Goal: Task Accomplishment & Management: Manage account settings

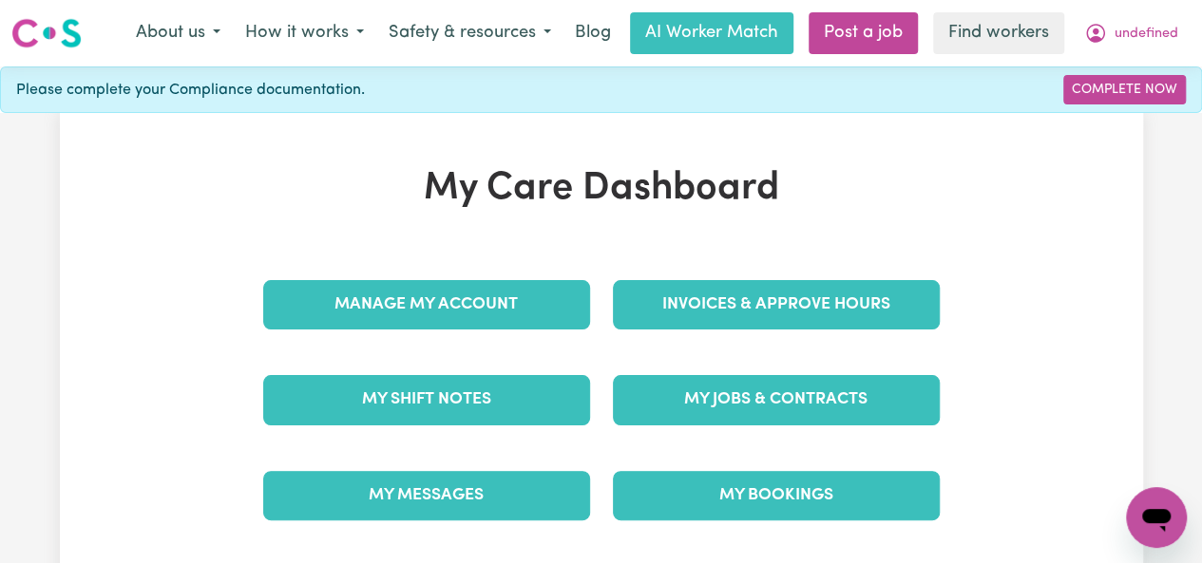
click at [775, 303] on link "Invoices & Approve Hours" at bounding box center [776, 304] width 327 height 49
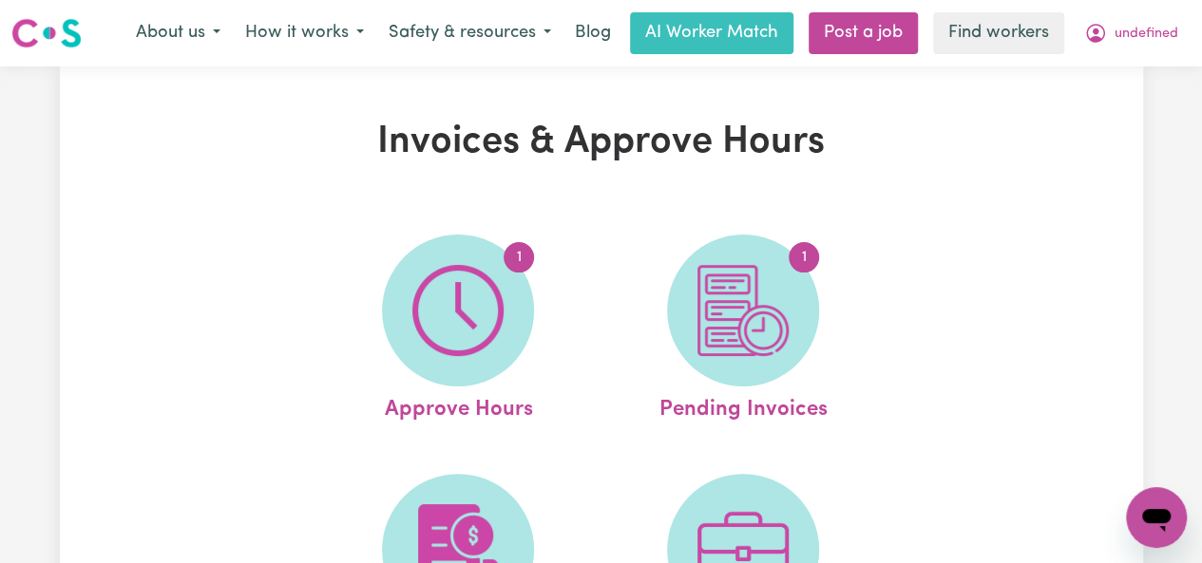
click at [458, 331] on link "1 Approve Hours" at bounding box center [458, 331] width 274 height 192
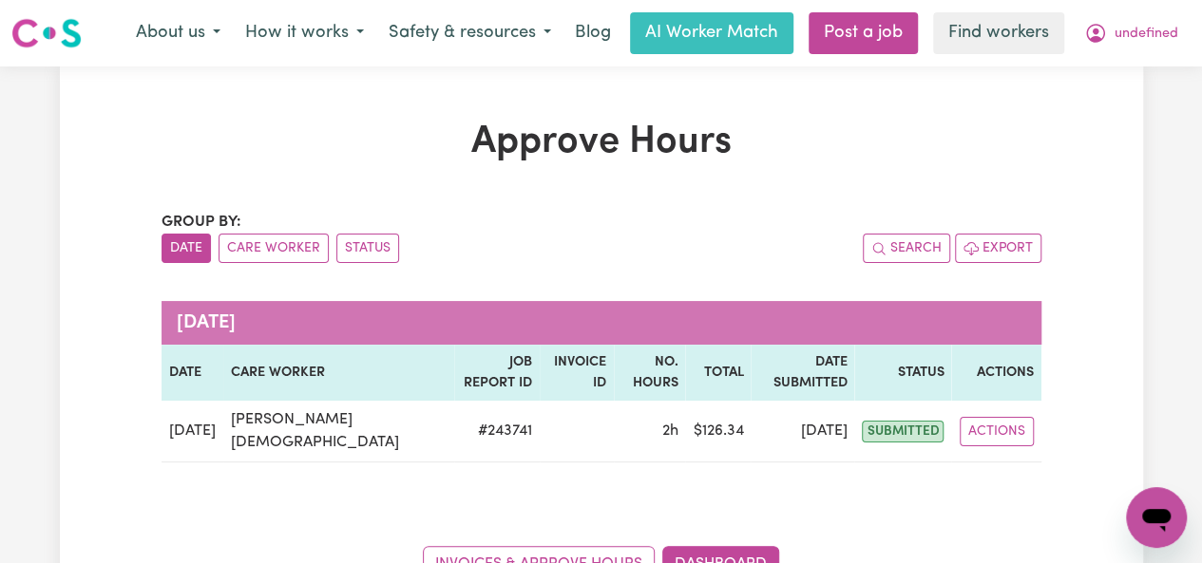
click at [1012, 417] on button "Actions" at bounding box center [997, 431] width 74 height 29
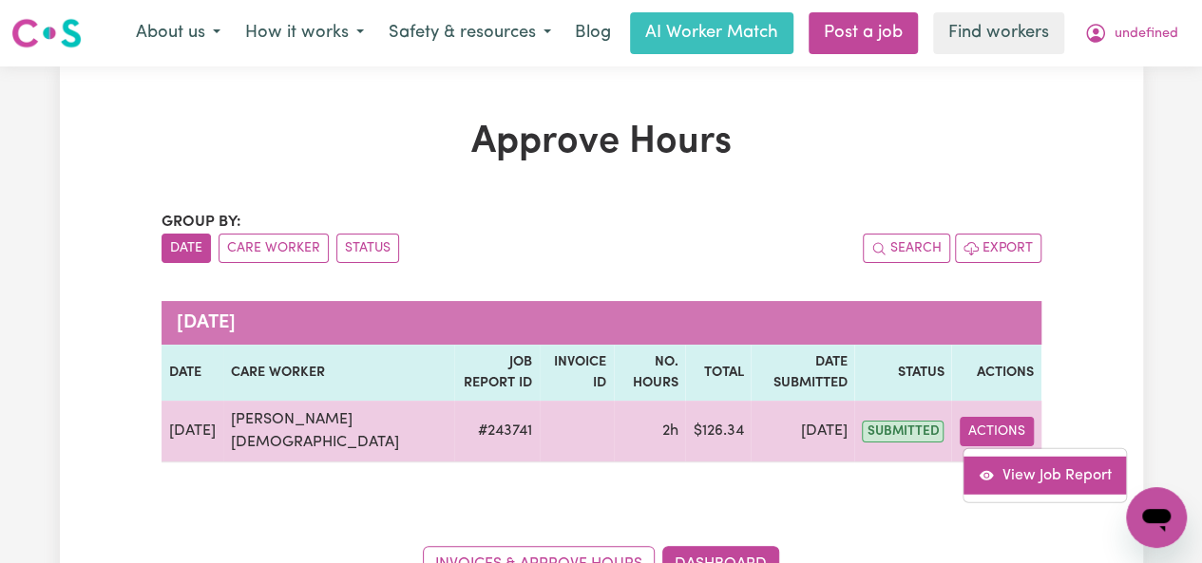
click at [999, 456] on link "View Job Report" at bounding box center [1044, 475] width 162 height 38
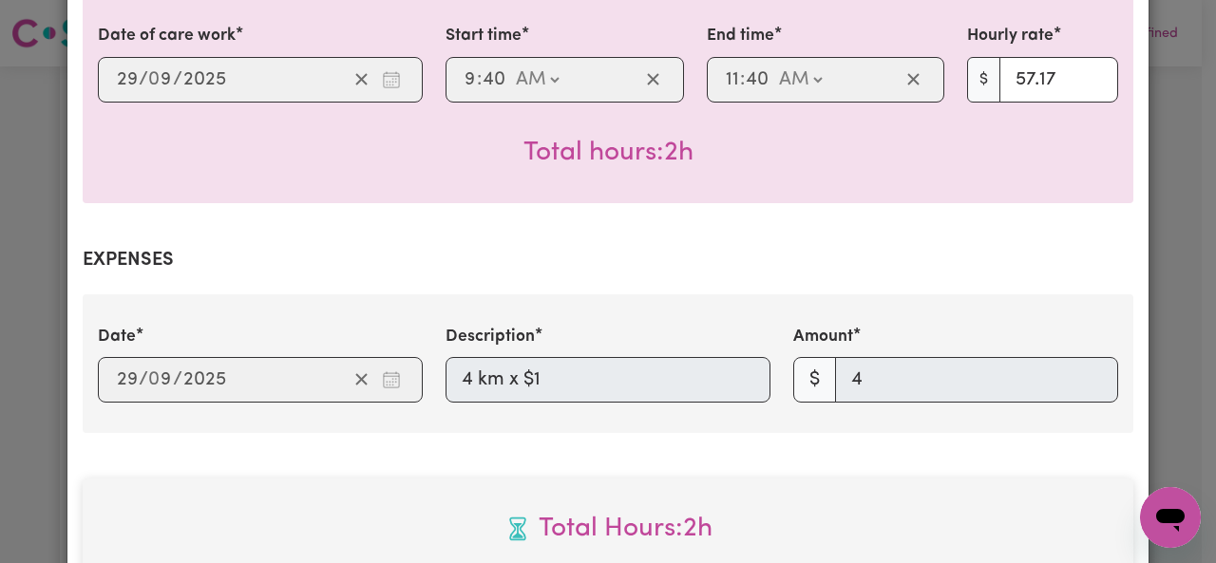
scroll to position [1040, 0]
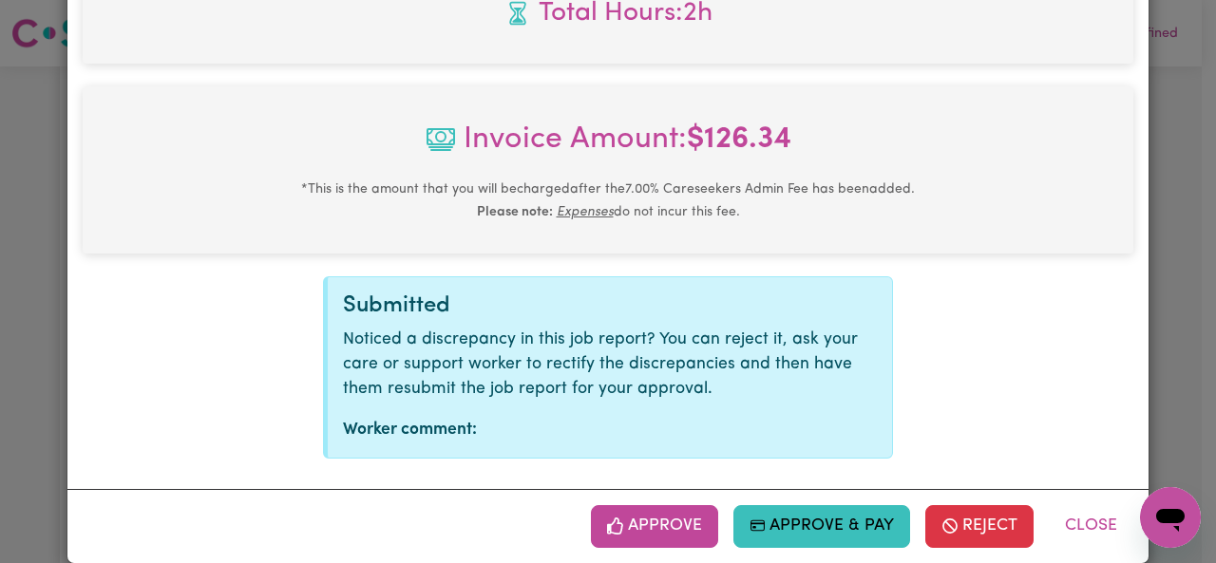
click at [695, 505] on button "Approve" at bounding box center [654, 526] width 127 height 42
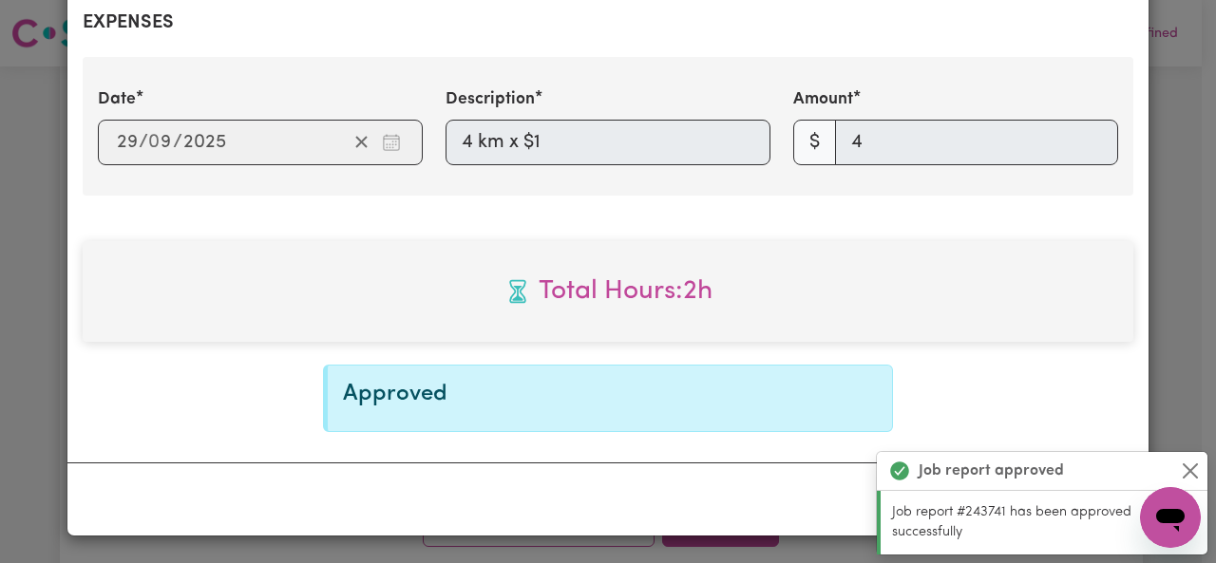
scroll to position [733, 0]
